Goal: Task Accomplishment & Management: Complete application form

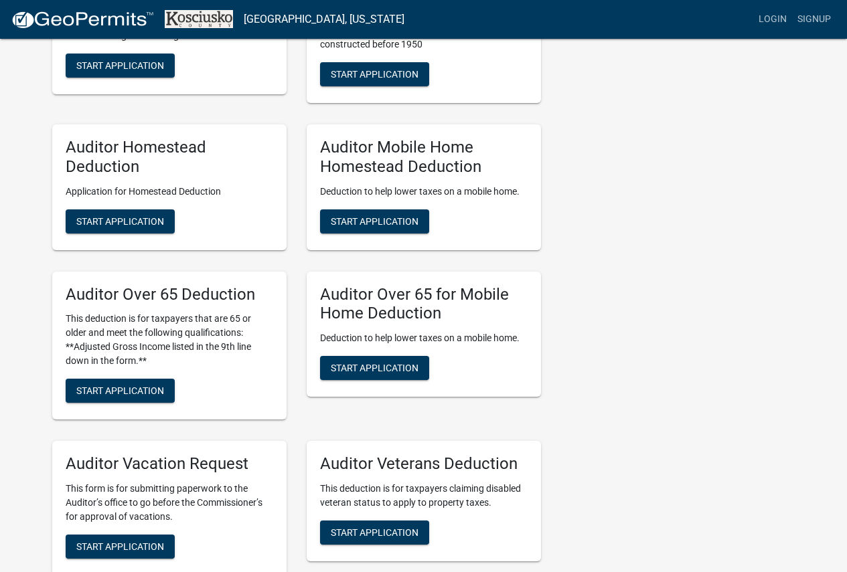
scroll to position [736, 0]
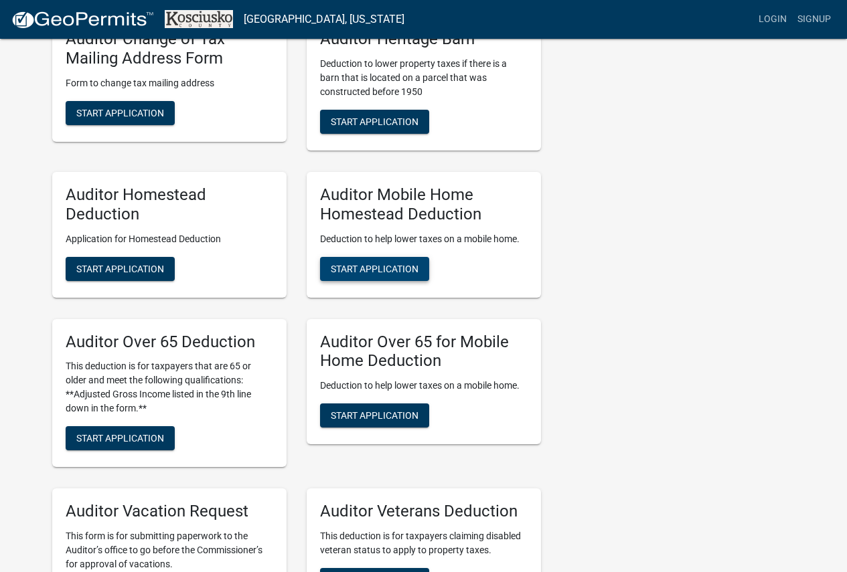
click at [381, 260] on button "Start Application" at bounding box center [374, 269] width 109 height 24
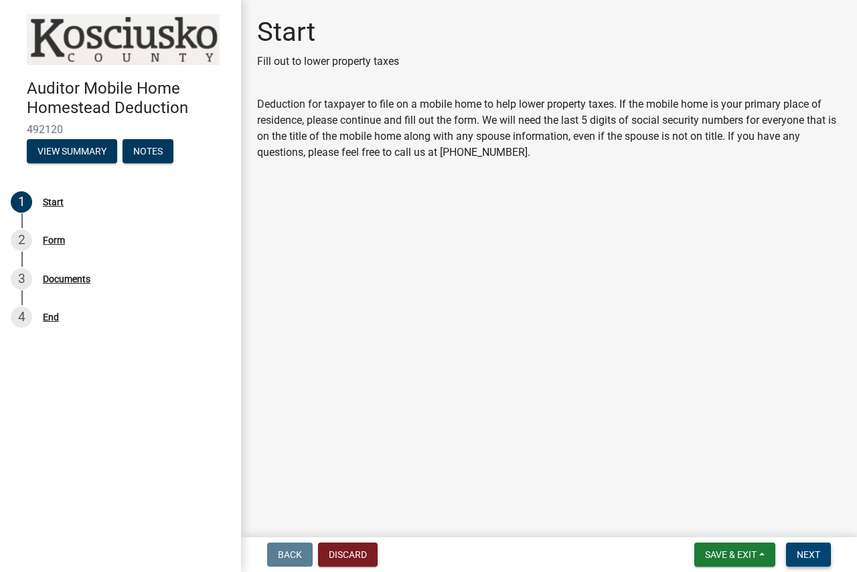
click at [814, 549] on span "Next" at bounding box center [807, 554] width 23 height 11
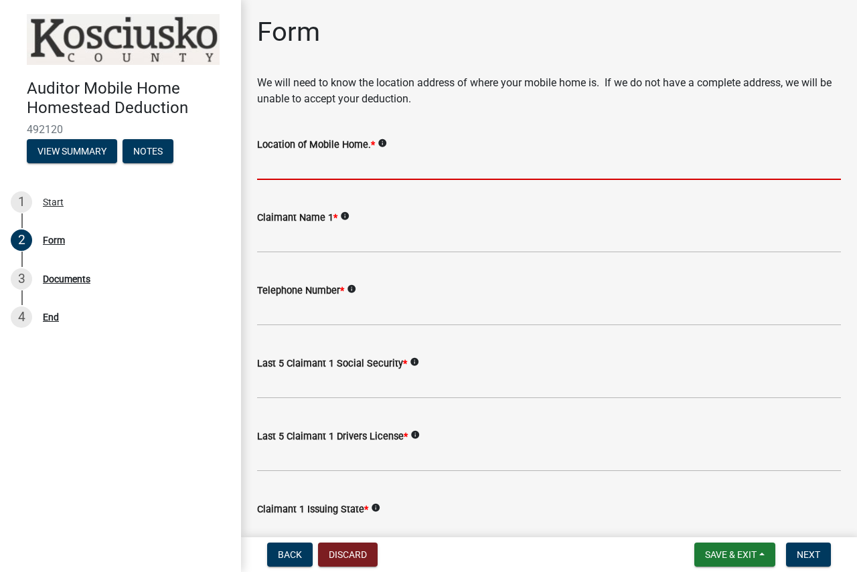
click at [353, 165] on input "Location of Mobile Home. *" at bounding box center [549, 166] width 584 height 27
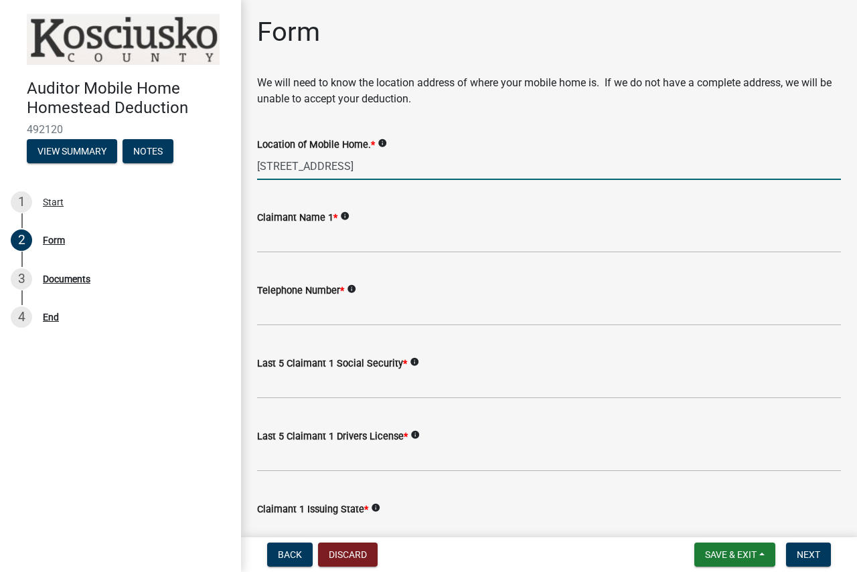
type input "[STREET_ADDRESS]"
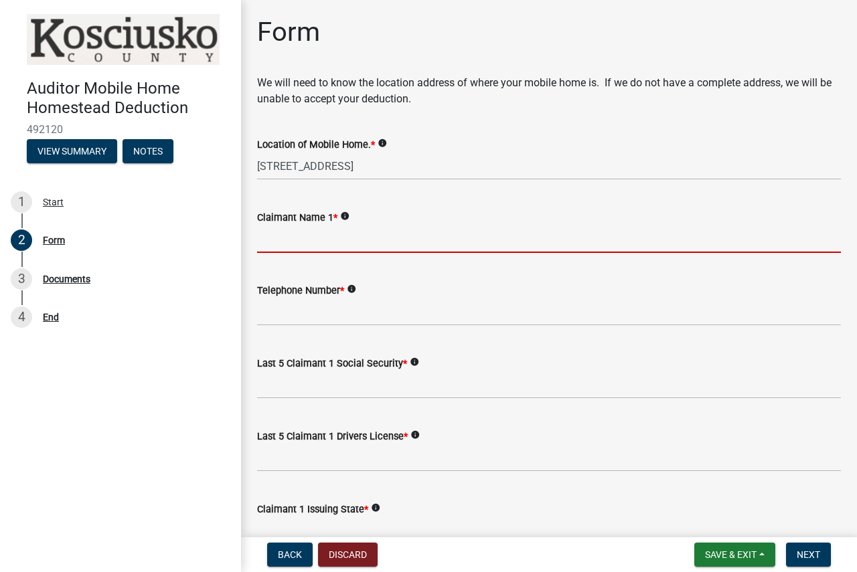
click at [304, 251] on input "Claimant Name 1 *" at bounding box center [549, 239] width 584 height 27
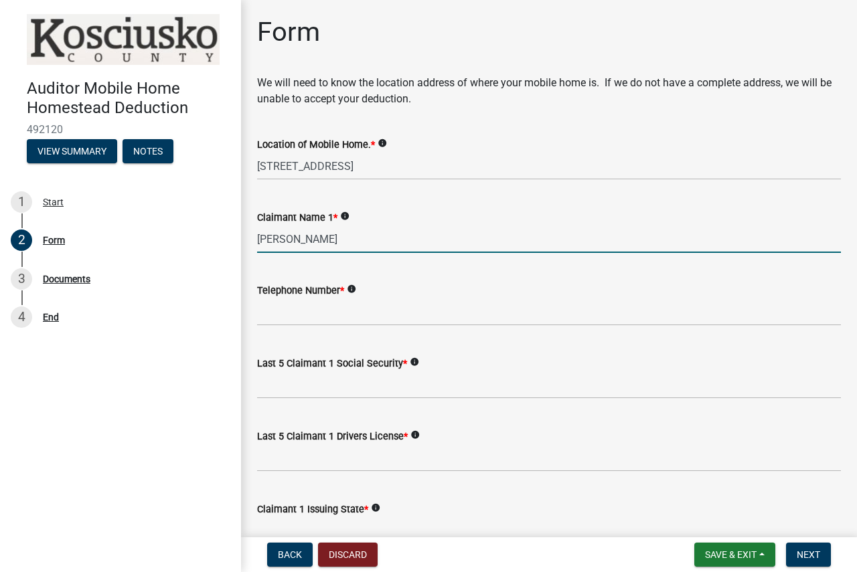
type input "[PERSON_NAME]"
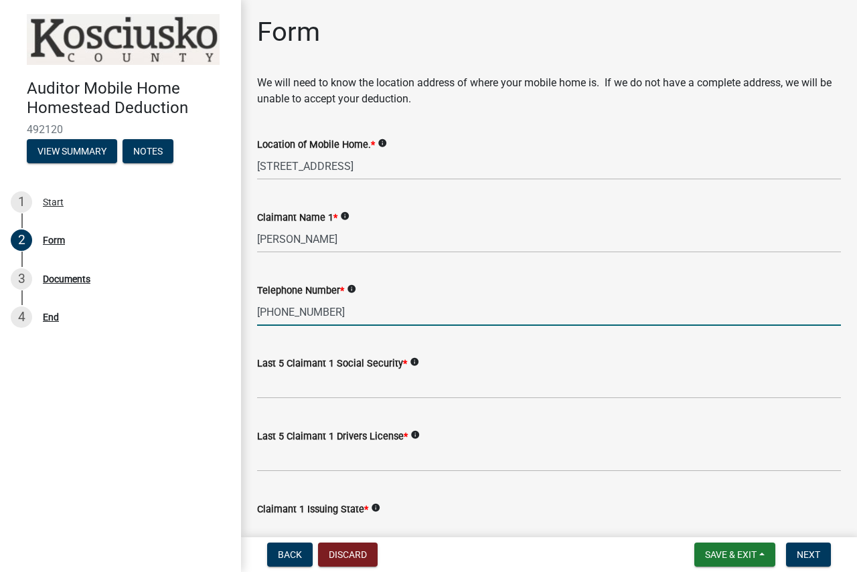
type input "[PHONE_NUMBER]"
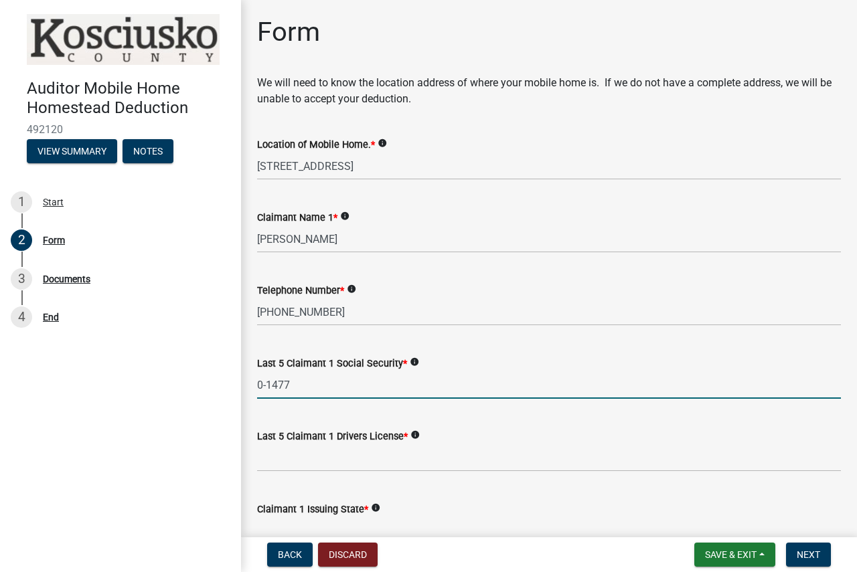
type input "0-1477"
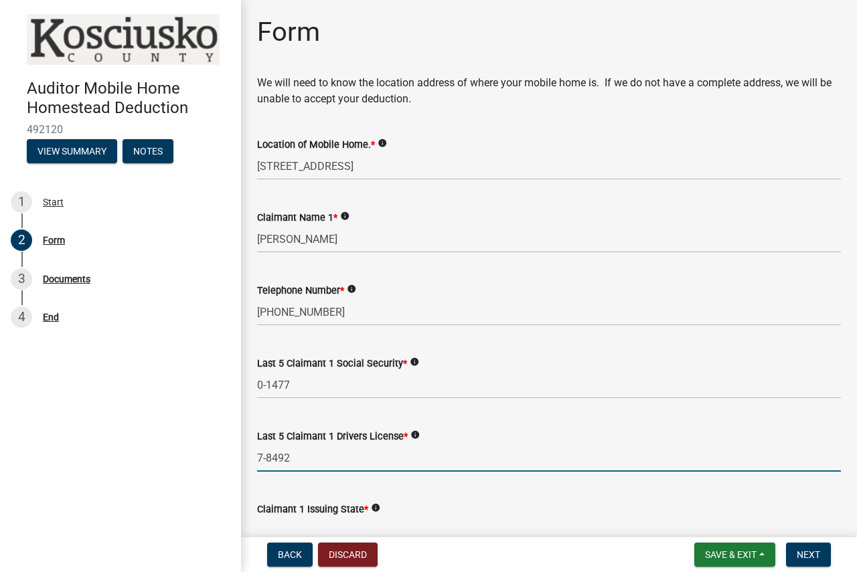
type input "7-8492"
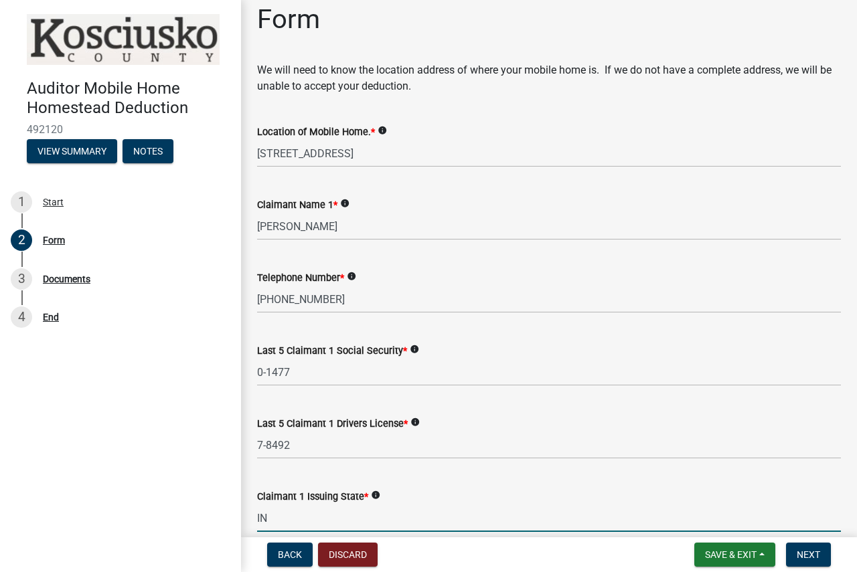
type input "IN"
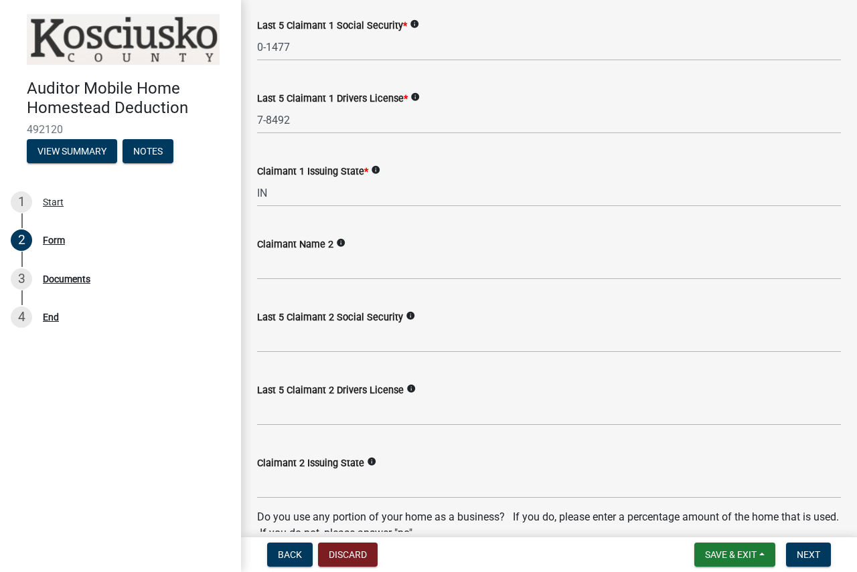
scroll to position [673, 0]
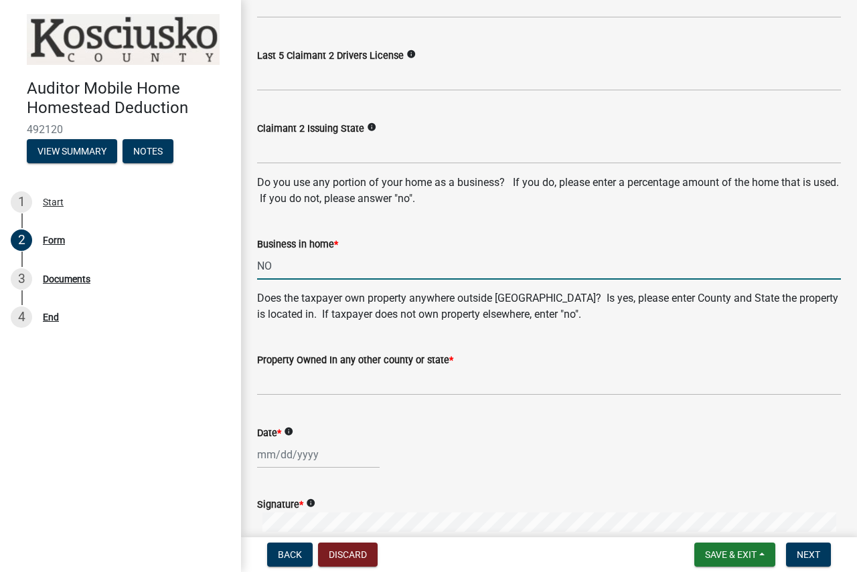
type input "NO"
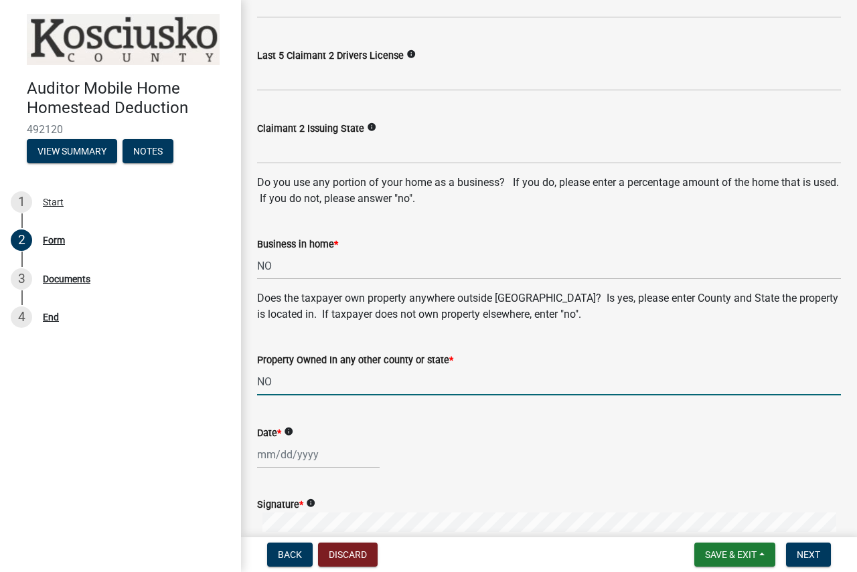
type input "NO"
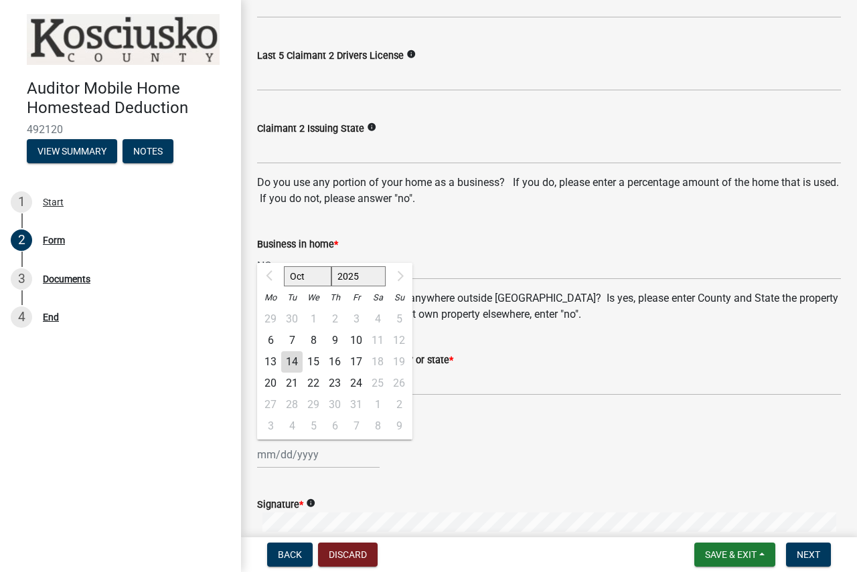
click at [288, 363] on div "14" at bounding box center [291, 361] width 21 height 21
type input "[DATE]"
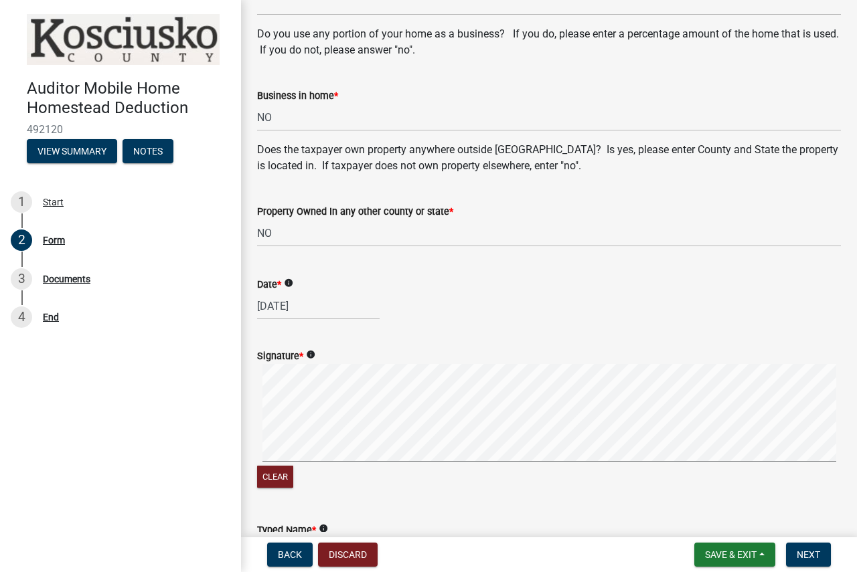
scroll to position [873, 0]
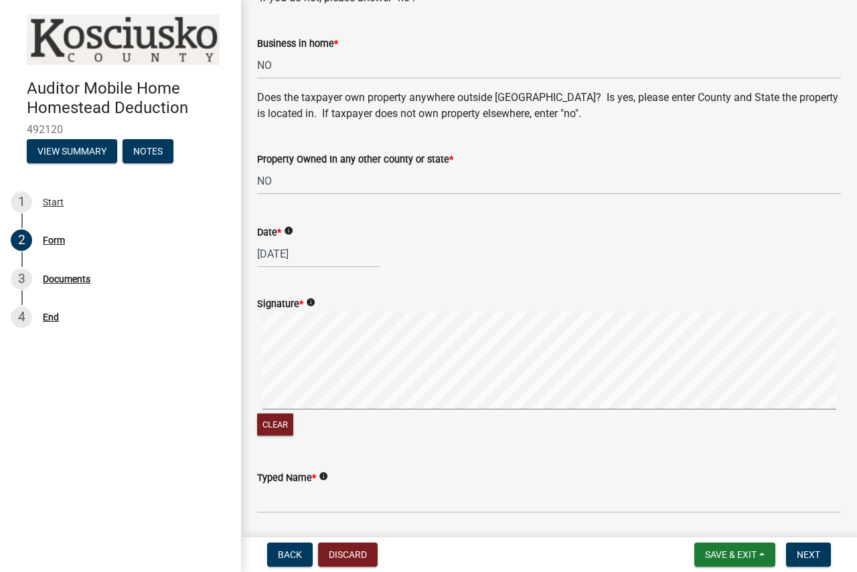
click at [279, 414] on div "Clear" at bounding box center [549, 375] width 584 height 127
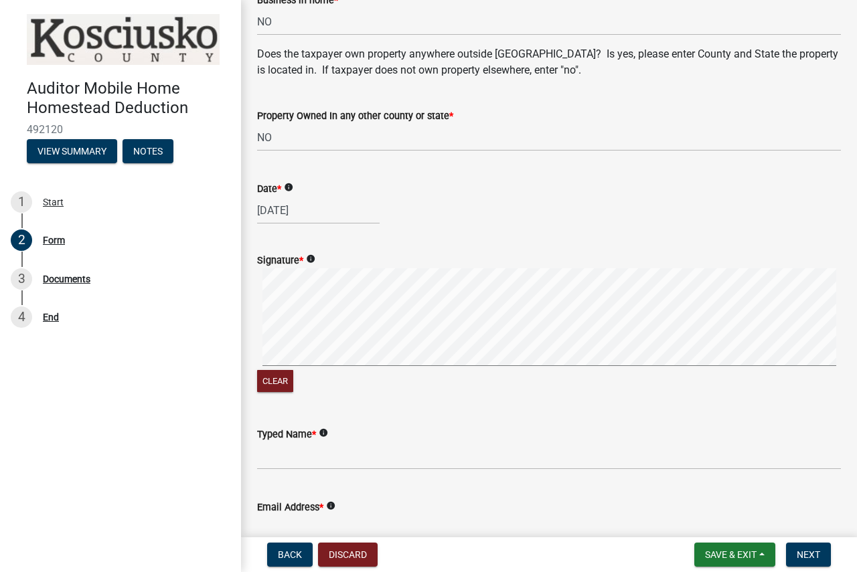
scroll to position [940, 0]
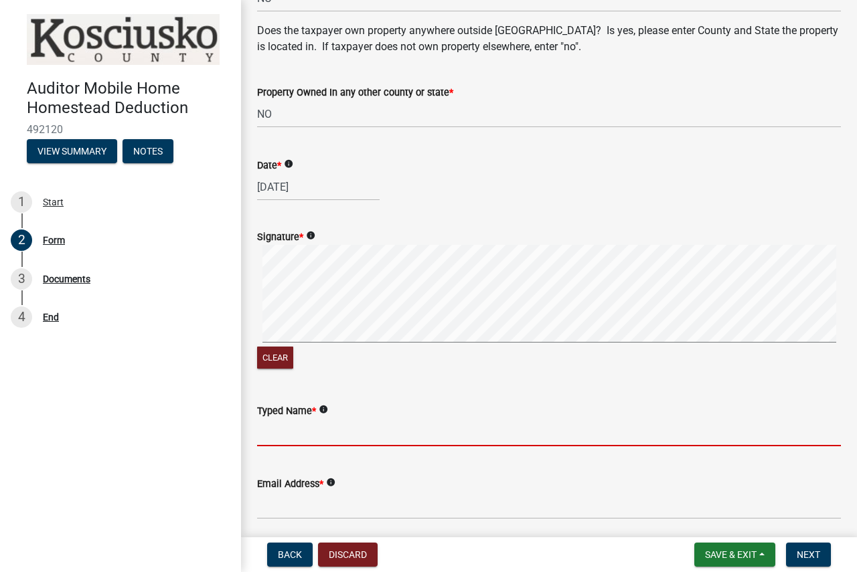
click at [311, 436] on input "Typed Name *" at bounding box center [549, 432] width 584 height 27
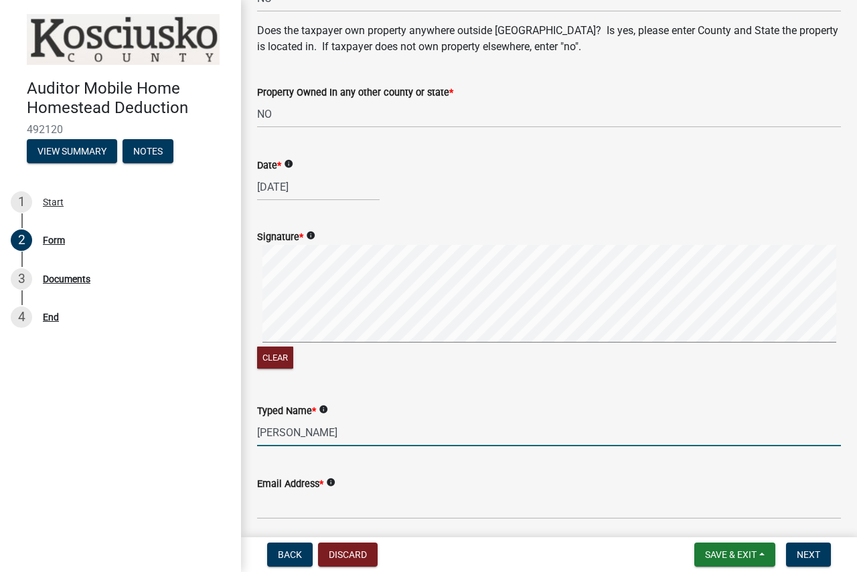
type input "[PERSON_NAME]"
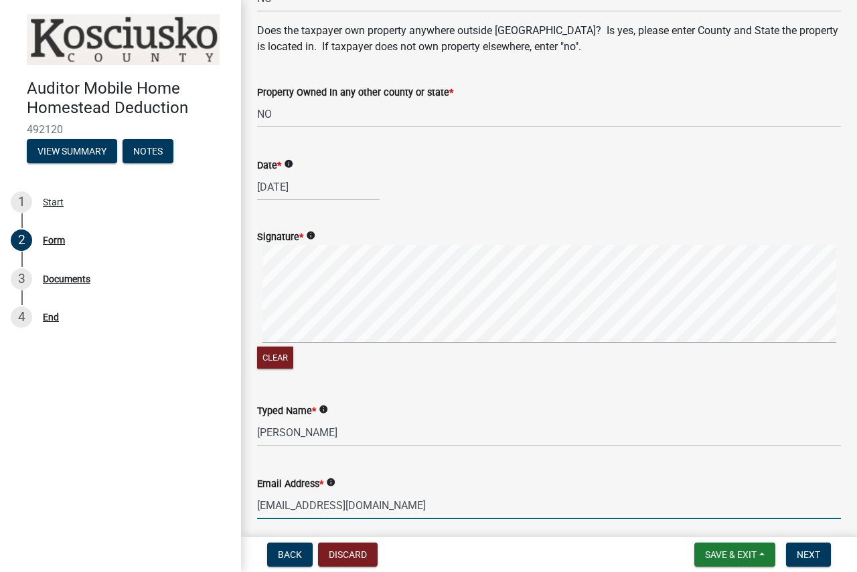
scroll to position [1136, 0]
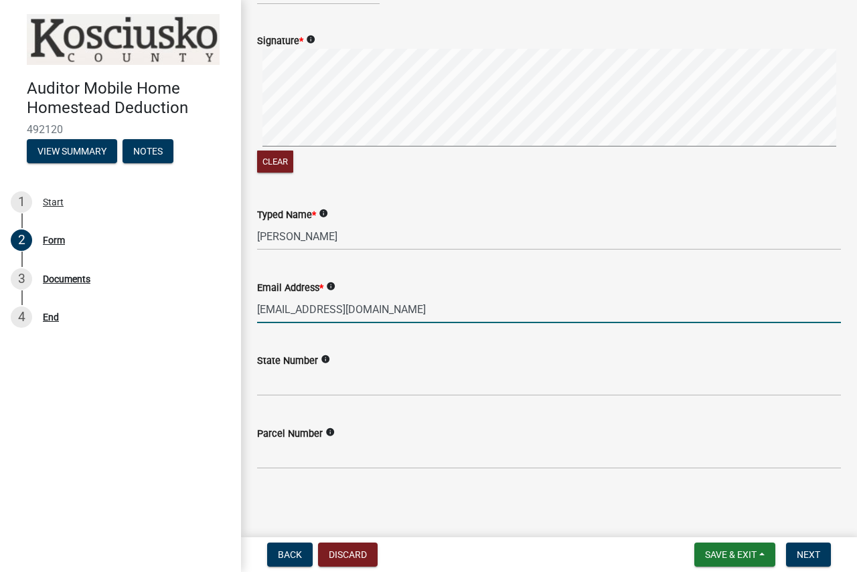
type input "[EMAIL_ADDRESS][DOMAIN_NAME]"
click at [309, 381] on input "State Number" at bounding box center [549, 382] width 584 height 27
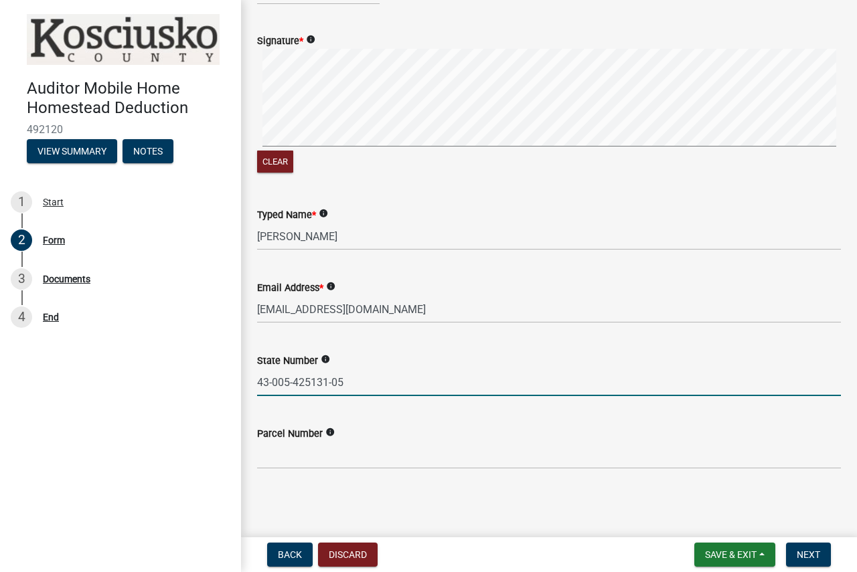
type input "43-005-425131-05"
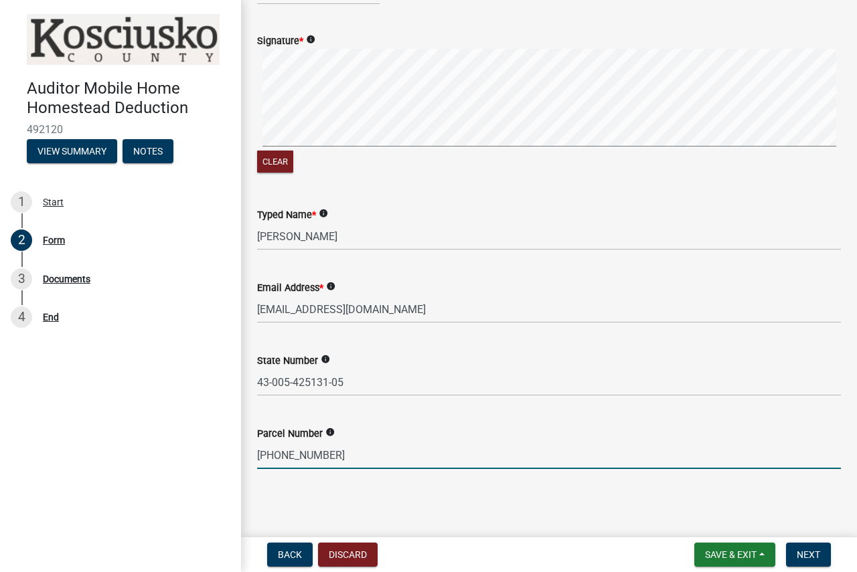
type input "[PHONE_NUMBER]"
click at [816, 555] on span "Next" at bounding box center [807, 554] width 23 height 11
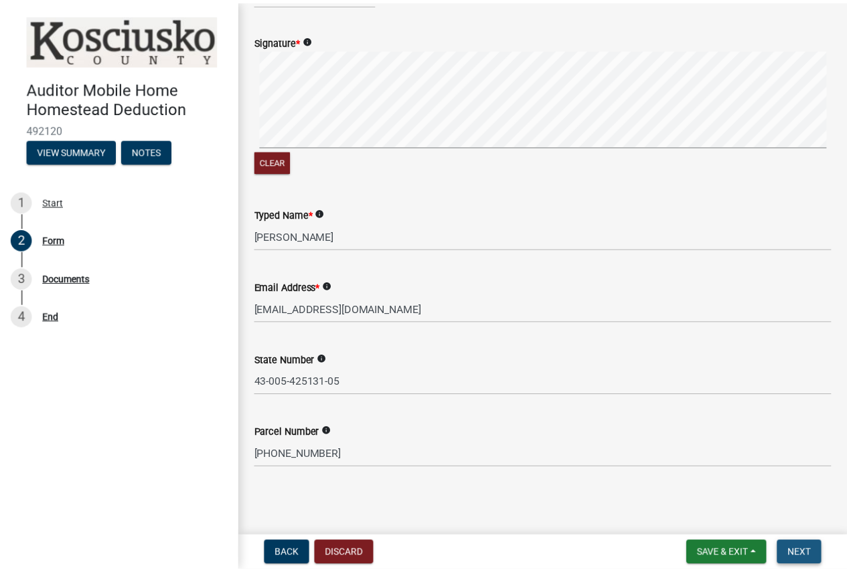
scroll to position [0, 0]
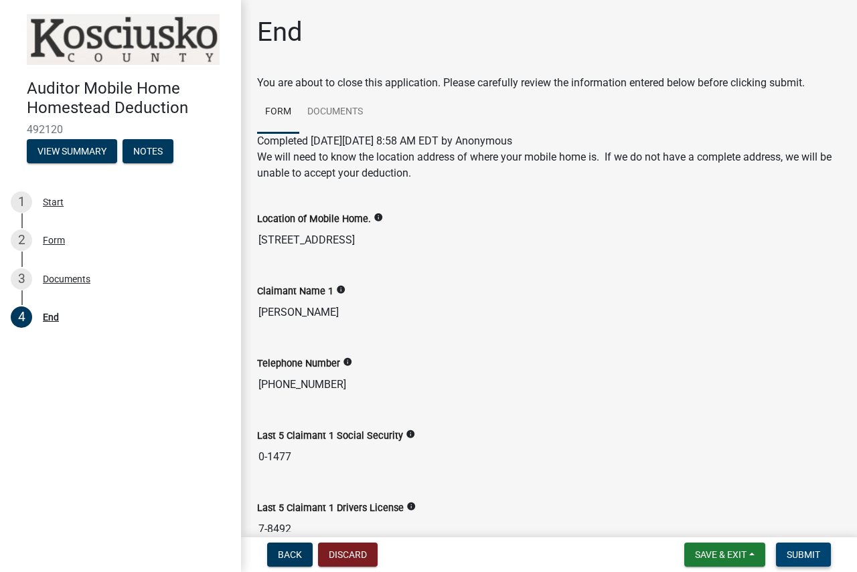
click at [816, 555] on span "Submit" at bounding box center [802, 554] width 33 height 11
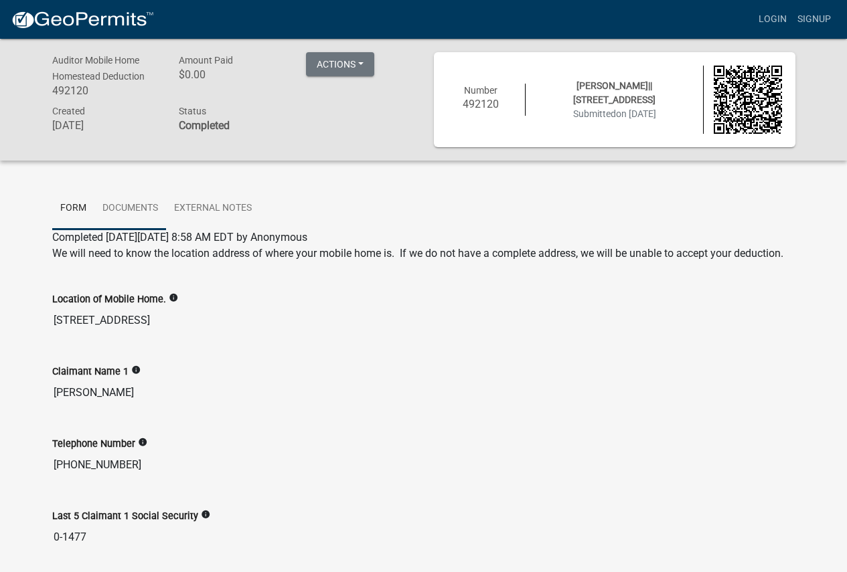
click at [139, 205] on link "Documents" at bounding box center [130, 208] width 72 height 43
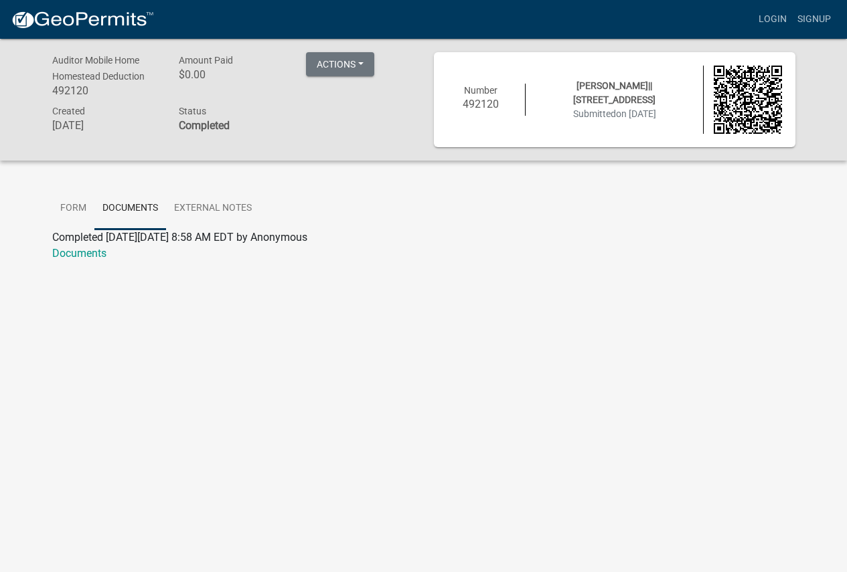
click at [102, 257] on link "Documents" at bounding box center [79, 253] width 54 height 13
